Goal: Transaction & Acquisition: Purchase product/service

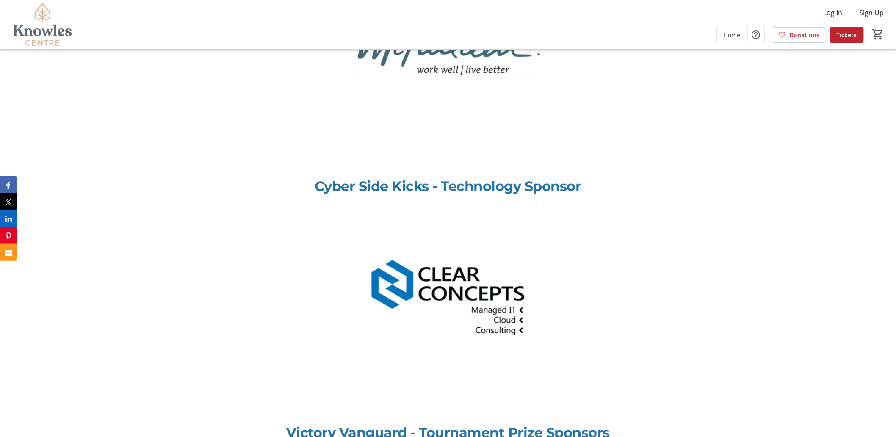
scroll to position [1380, 0]
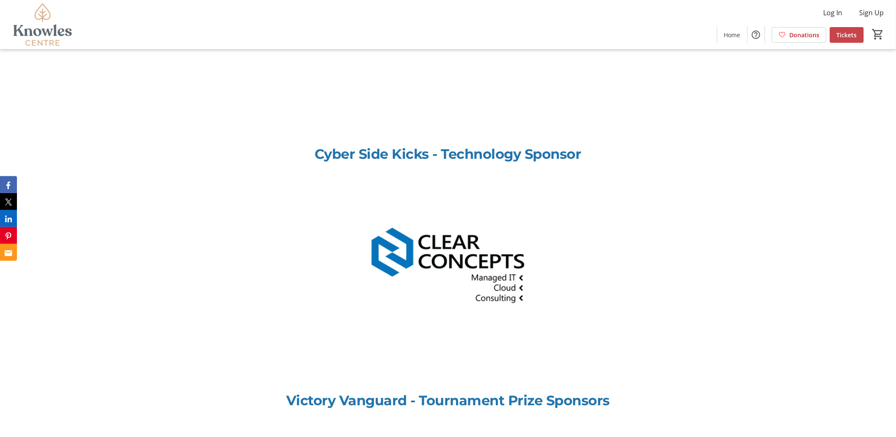
click at [852, 38] on span "Tickets" at bounding box center [847, 35] width 20 height 9
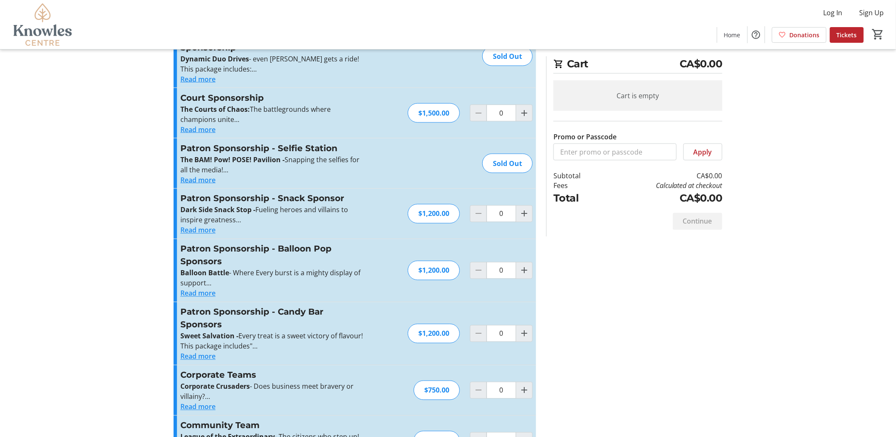
scroll to position [502, 0]
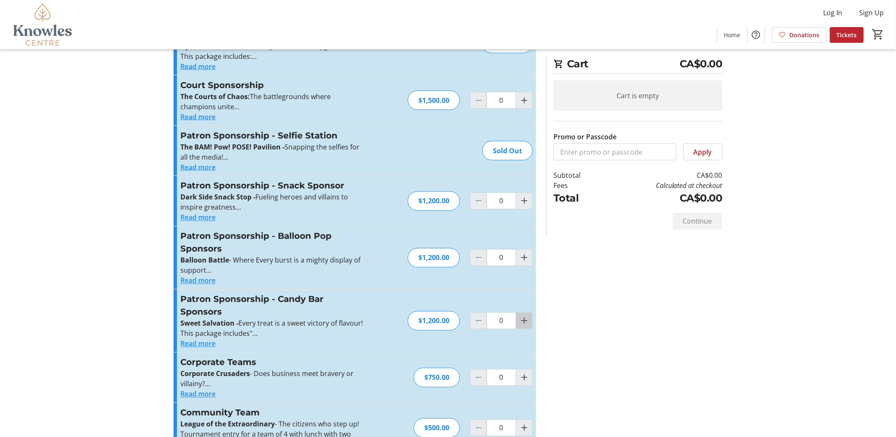
click at [519, 316] on mat-icon "Increment by one" at bounding box center [524, 321] width 10 height 10
type input "1"
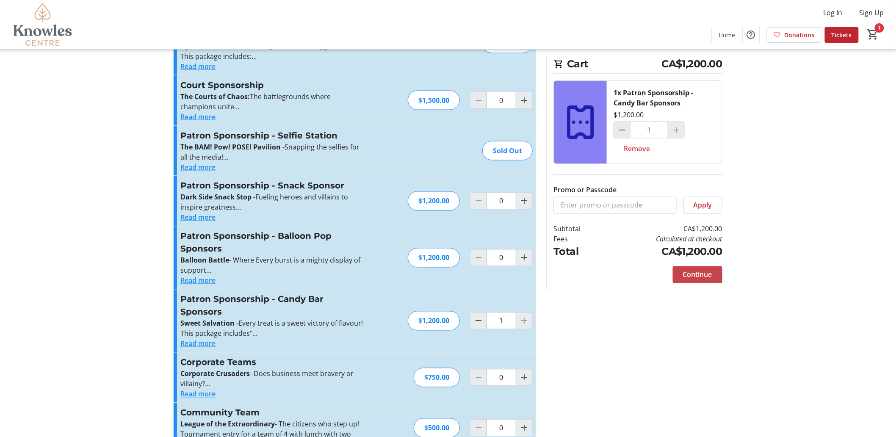
click at [688, 272] on span "Continue" at bounding box center [697, 275] width 29 height 10
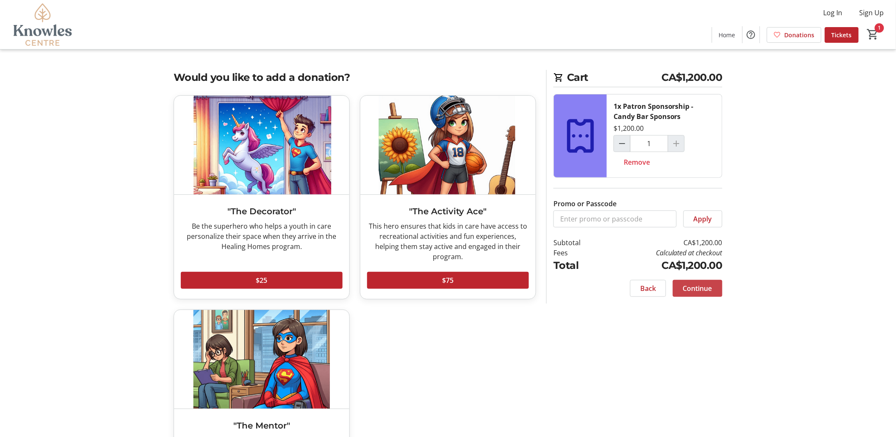
click at [710, 286] on span "Continue" at bounding box center [697, 288] width 29 height 10
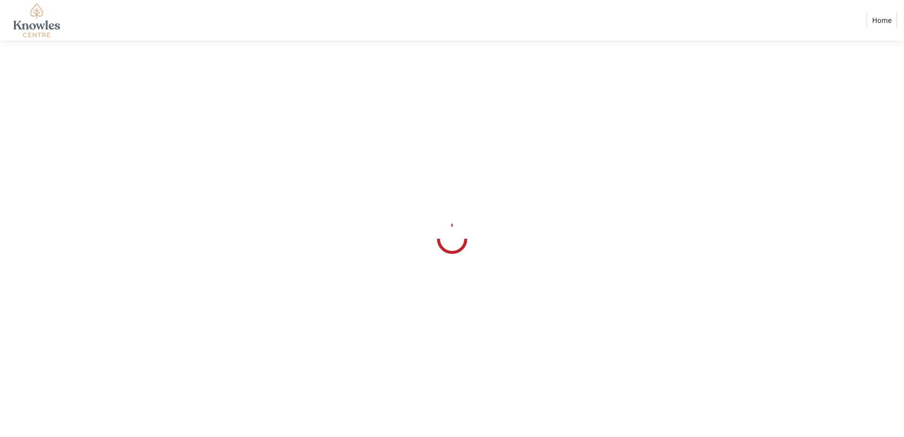
select select "CA"
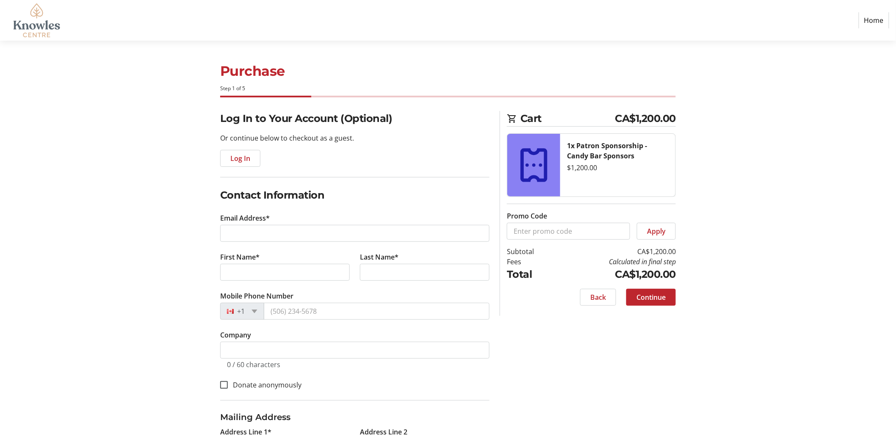
scroll to position [125, 0]
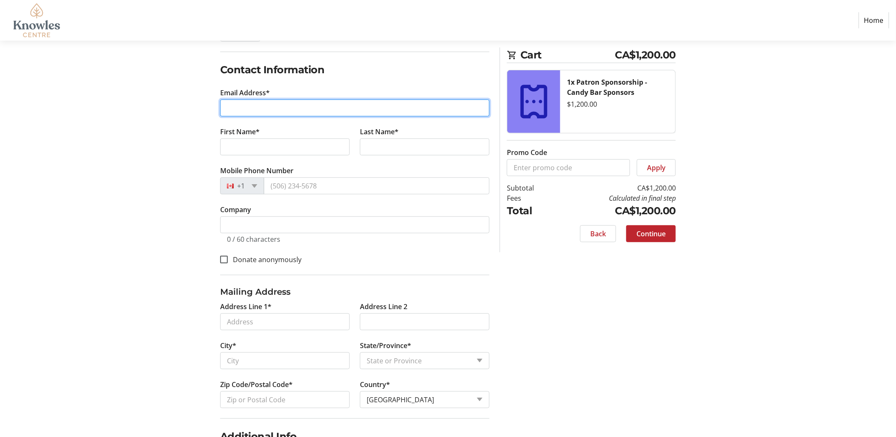
click at [280, 106] on input "Email Address*" at bounding box center [354, 108] width 269 height 17
type input "epierre@ldaeng.ca"
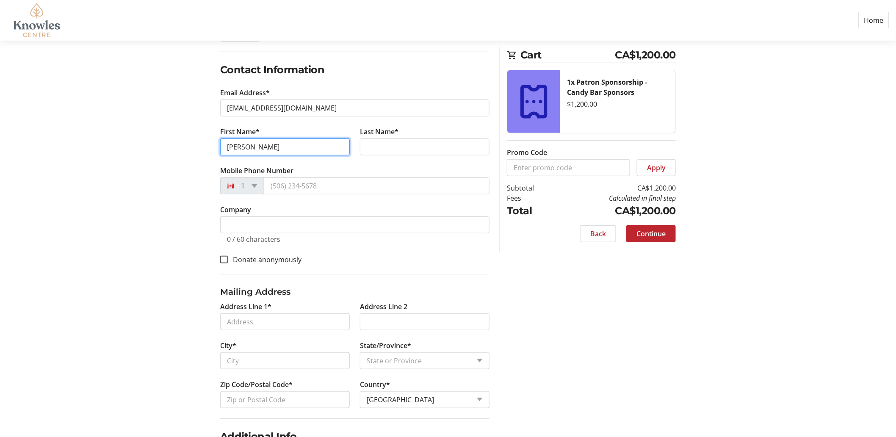
type input "Erin"
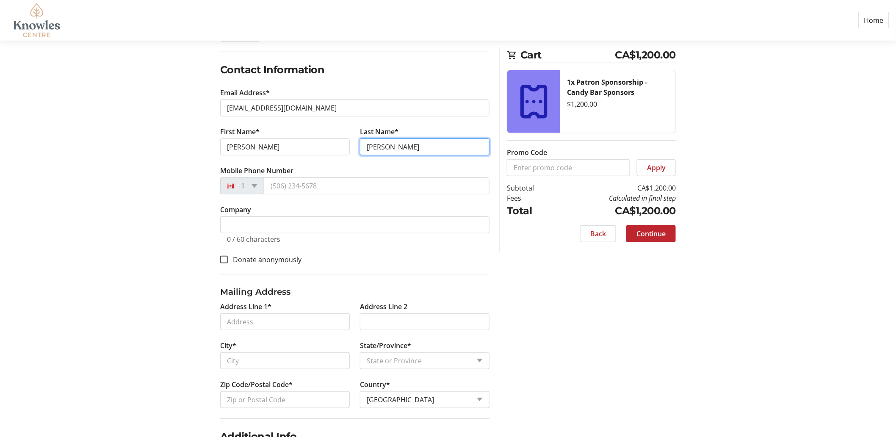
type input "Pierre"
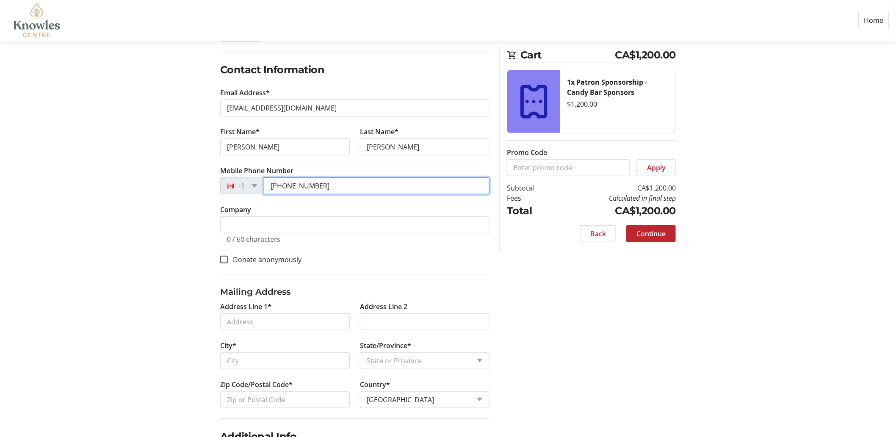
type input "(204) 947-2222"
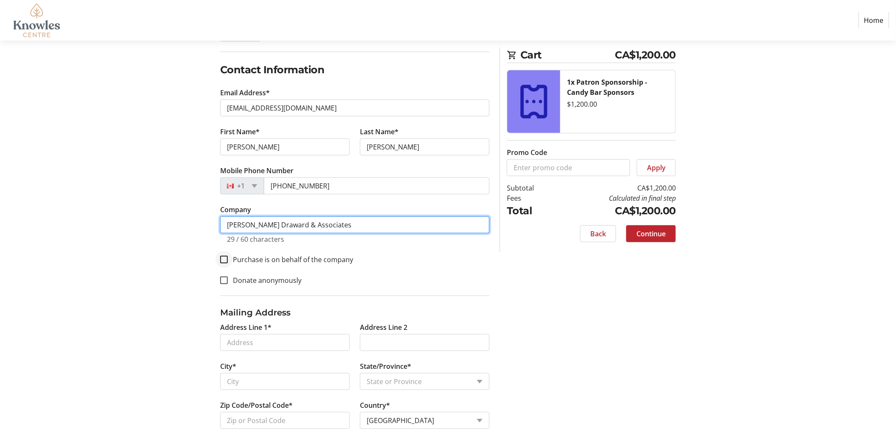
type input "Lavergne Draward & Associates"
click at [222, 260] on input "Purchase is on behalf of the company" at bounding box center [224, 260] width 8 height 8
checkbox input "true"
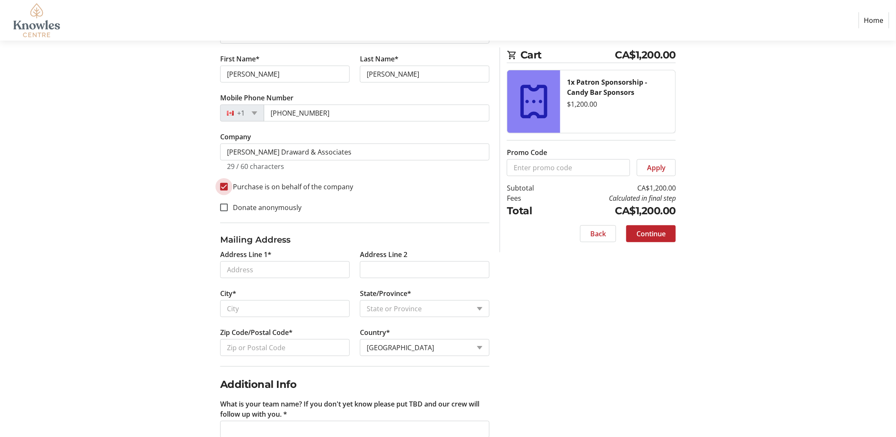
scroll to position [220, 0]
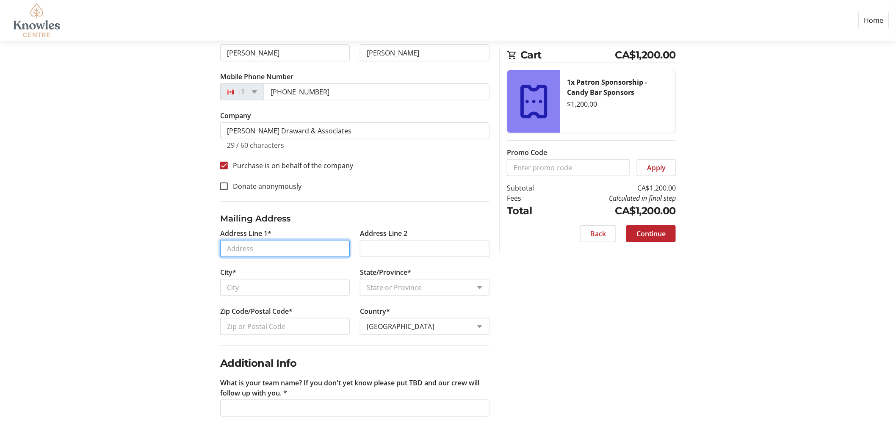
click at [265, 247] on input "Address Line 1*" at bounding box center [285, 248] width 130 height 17
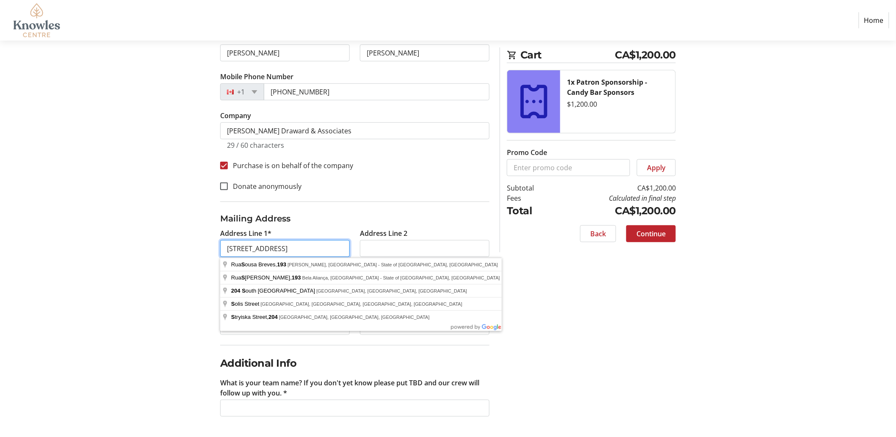
type input "204--193 Dumoulin St"
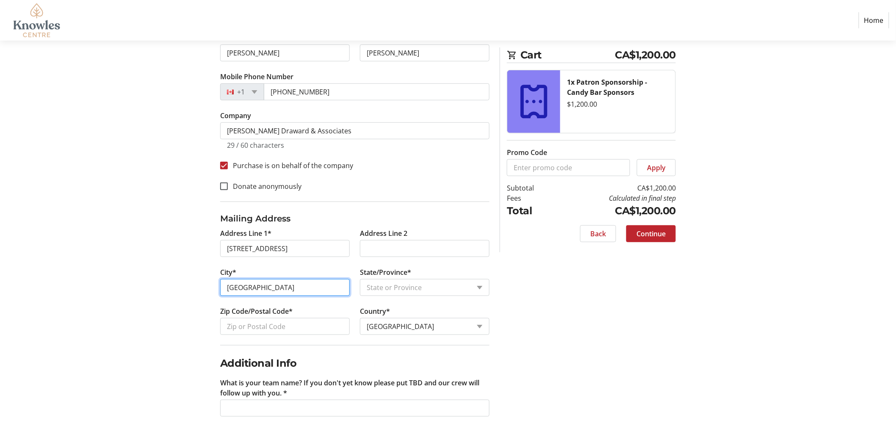
type input "Winnipeg"
select select "MB"
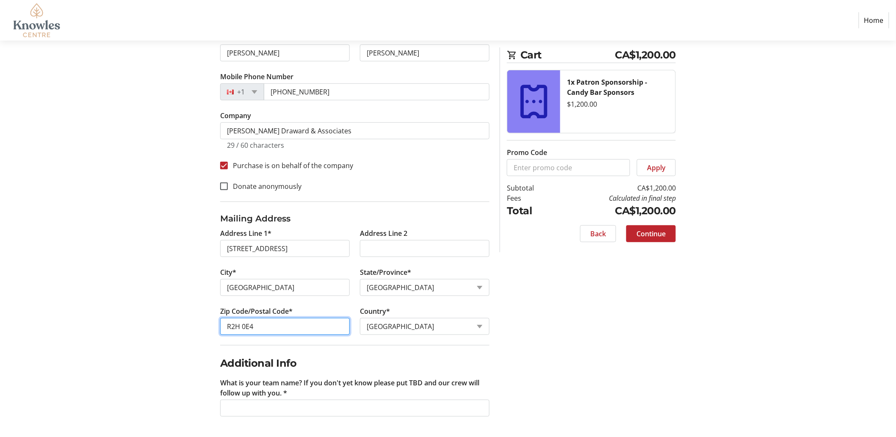
type input "R2H 0E4"
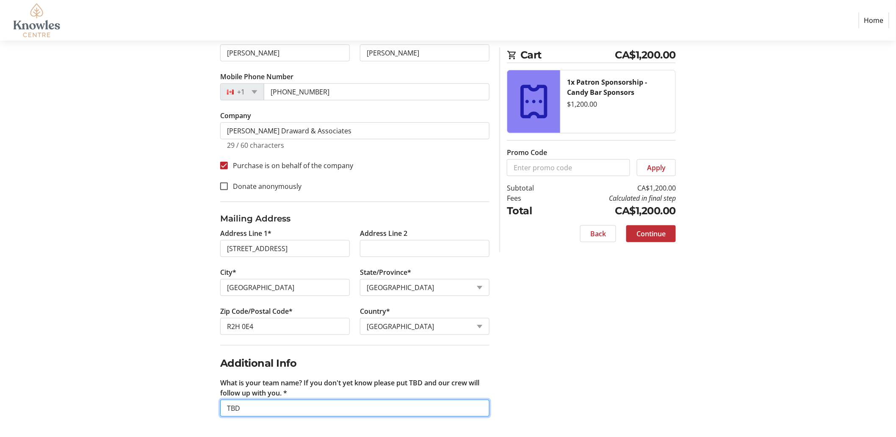
type input "TBD"
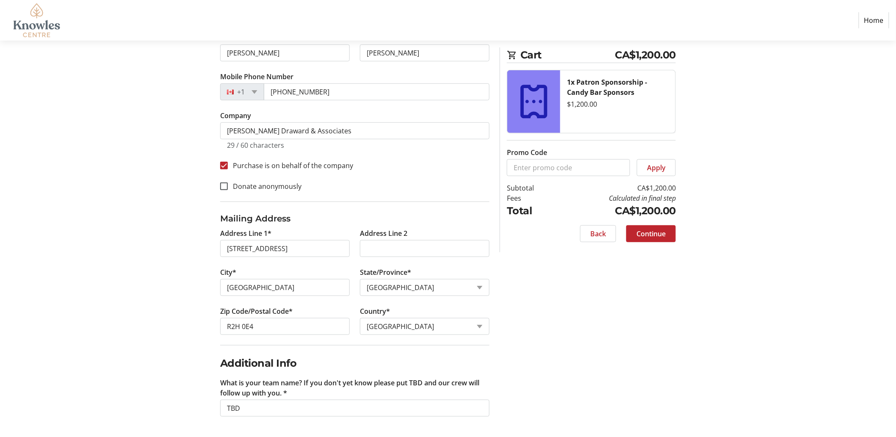
drag, startPoint x: 654, startPoint y: 236, endPoint x: 615, endPoint y: 342, distance: 113.4
click at [621, 344] on div "Log In to Your Account (Optional) Or continue below to checkout as a guest. Log…" at bounding box center [448, 165] width 559 height 546
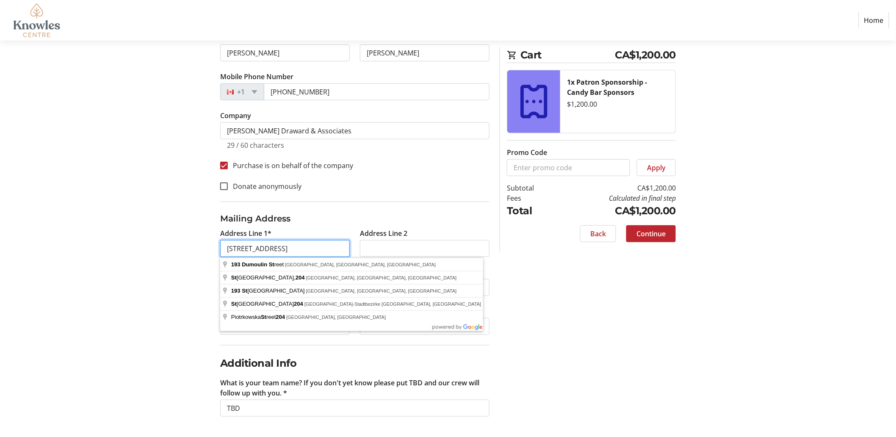
click at [242, 250] on input "204--193 Dumoulin St" at bounding box center [285, 248] width 130 height 17
type input "204-193 Dumoulin St"
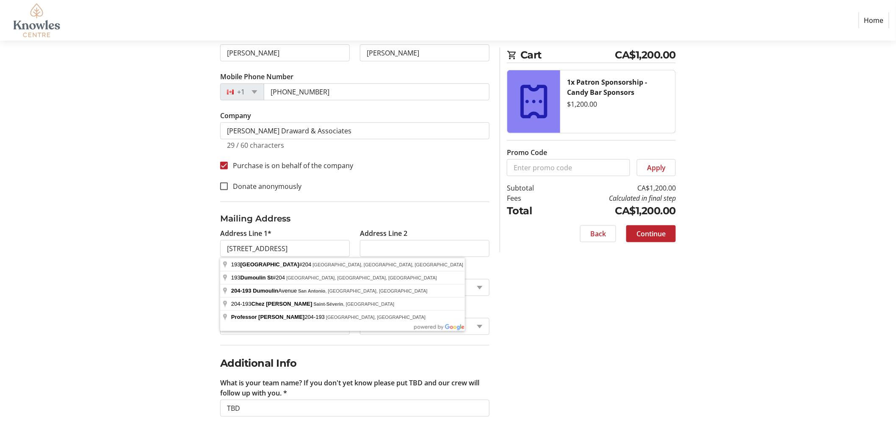
click at [502, 295] on div "Log In to Your Account (Optional) Or continue below to checkout as a guest. Log…" at bounding box center [448, 165] width 559 height 546
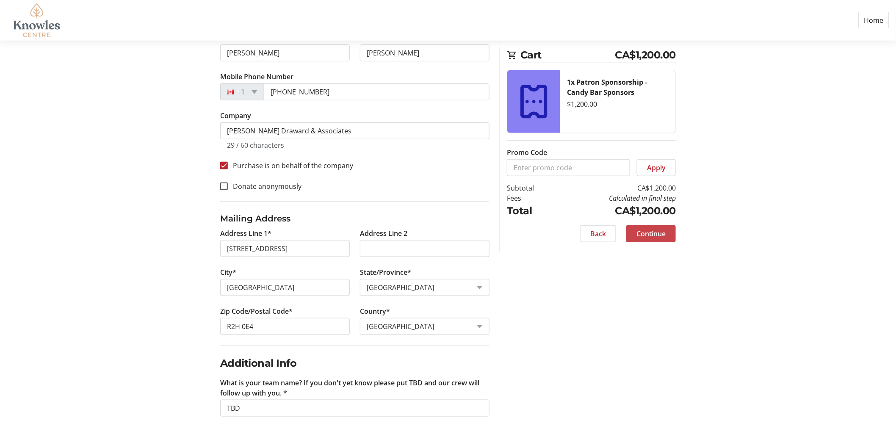
click at [651, 235] on span "Continue" at bounding box center [651, 234] width 29 height 10
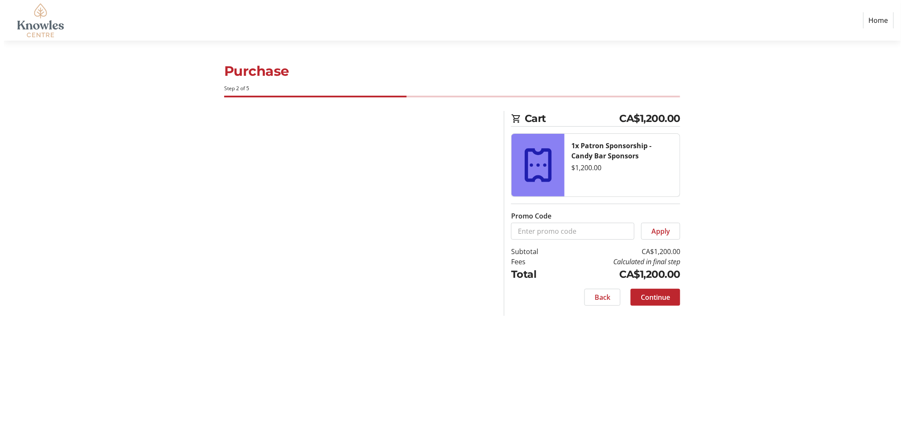
scroll to position [0, 0]
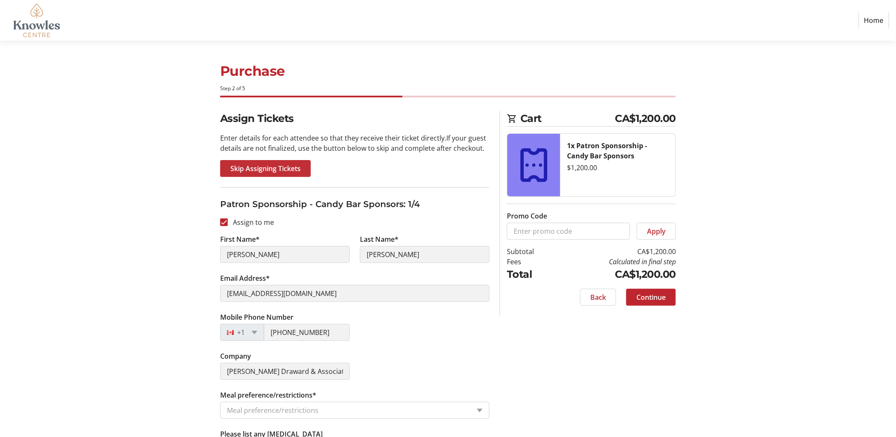
click at [258, 166] on span "Skip Assigning Tickets" at bounding box center [265, 169] width 70 height 10
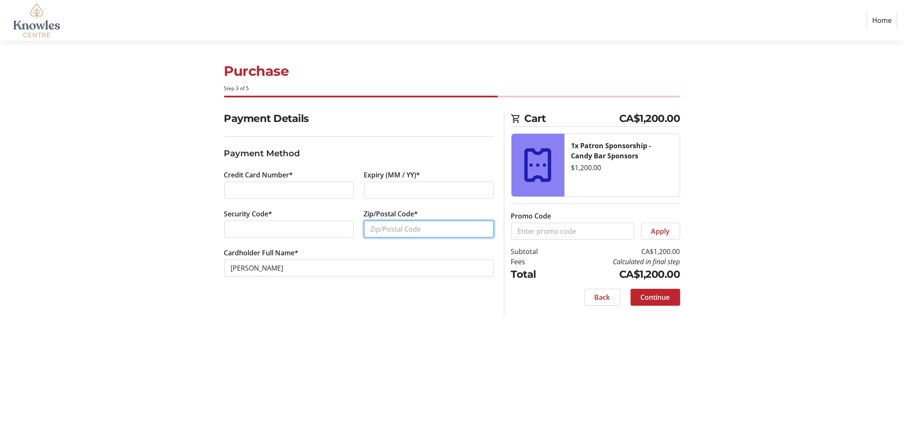
click at [378, 229] on input "Zip/Postal Code*" at bounding box center [429, 229] width 130 height 17
type input "R2H 0E4"
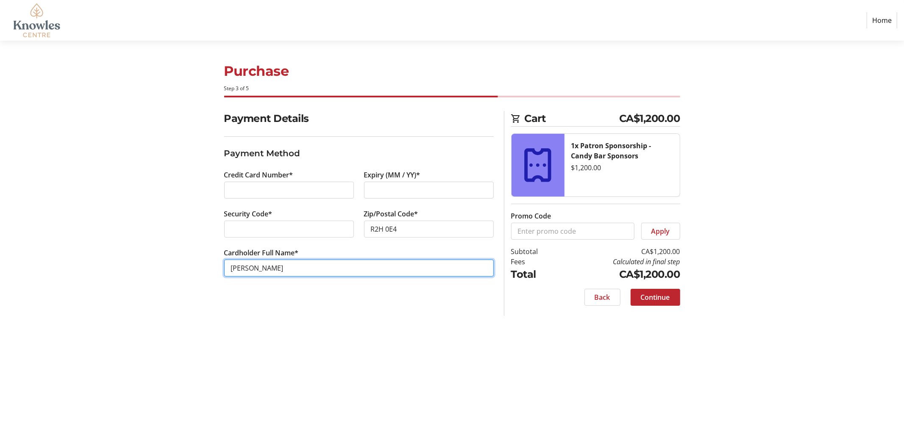
click at [341, 270] on input "Erin Pierre" at bounding box center [358, 268] width 269 height 17
drag, startPoint x: 269, startPoint y: 269, endPoint x: 197, endPoint y: 269, distance: 72.9
click at [197, 269] on div "Payment Details Payment Method Credit Card Number* Expiry (MM / YY)* Security C…" at bounding box center [451, 213] width 559 height 205
type input "Talin Gregory"
click at [661, 298] on span "Continue" at bounding box center [655, 297] width 29 height 10
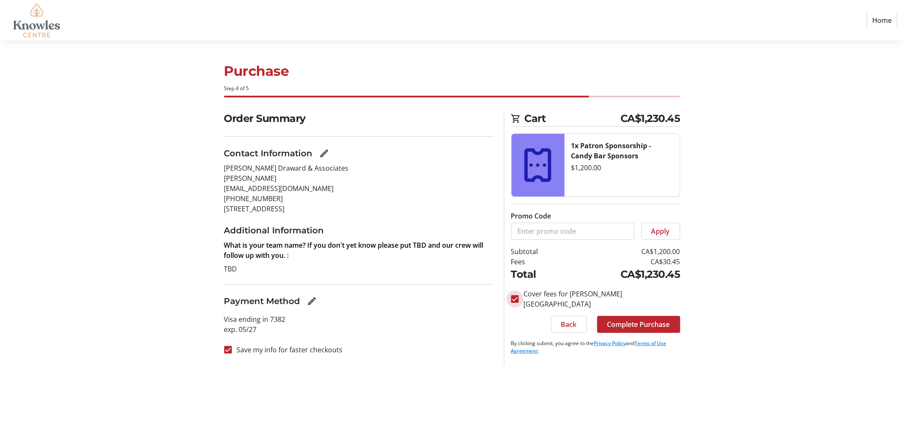
click at [514, 295] on input "Cover fees for Knowles Centre" at bounding box center [515, 299] width 8 height 8
checkbox input "false"
click at [634, 319] on span "Complete Purchase" at bounding box center [638, 324] width 63 height 10
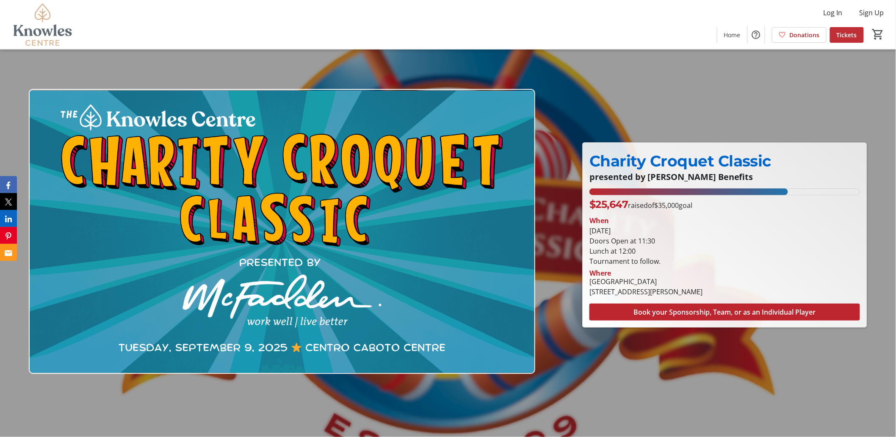
click at [844, 31] on span "Tickets" at bounding box center [847, 35] width 20 height 9
